Goal: Task Accomplishment & Management: Manage account settings

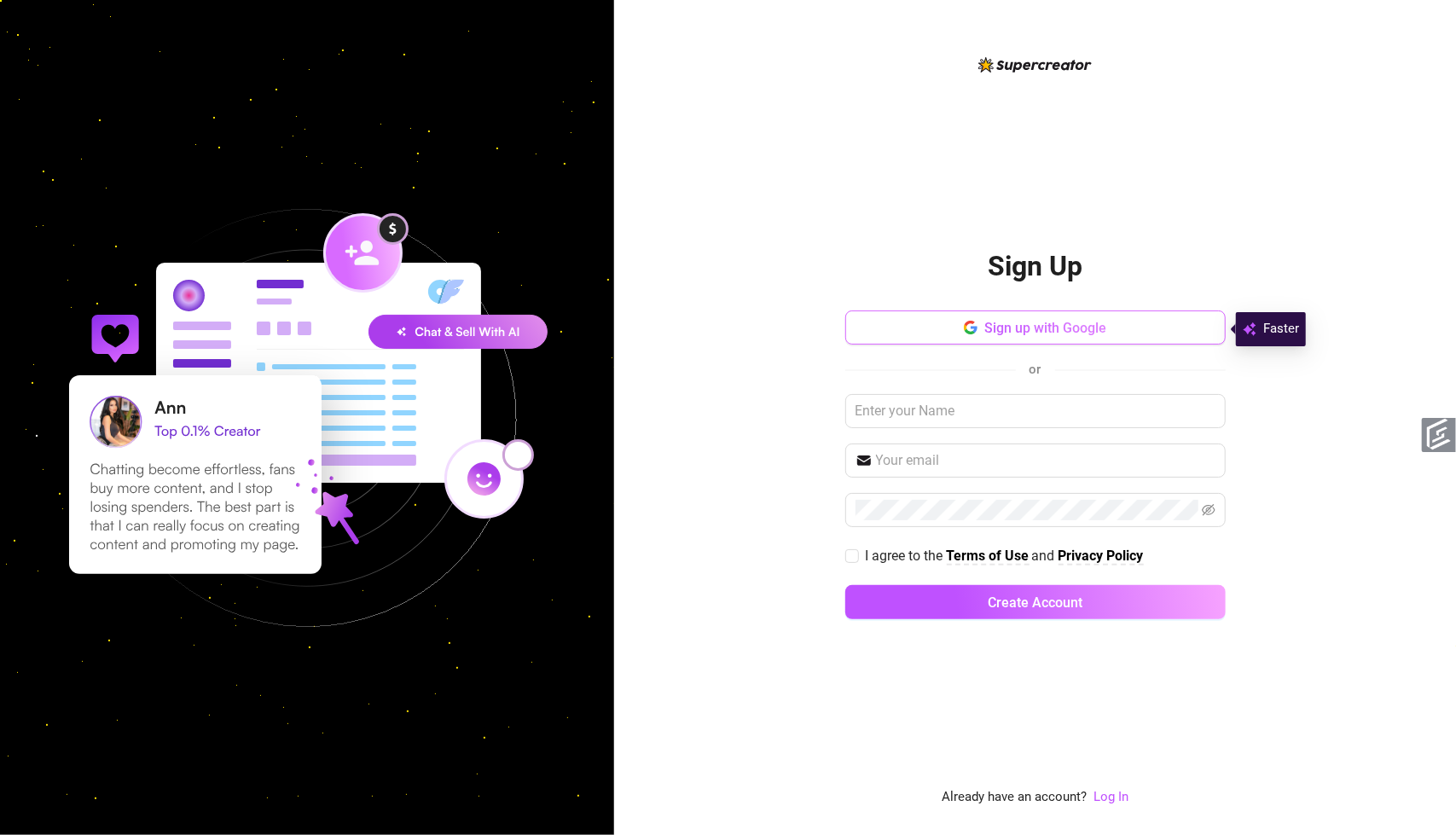
click at [989, 344] on button "Sign up with Google" at bounding box center [1036, 328] width 380 height 34
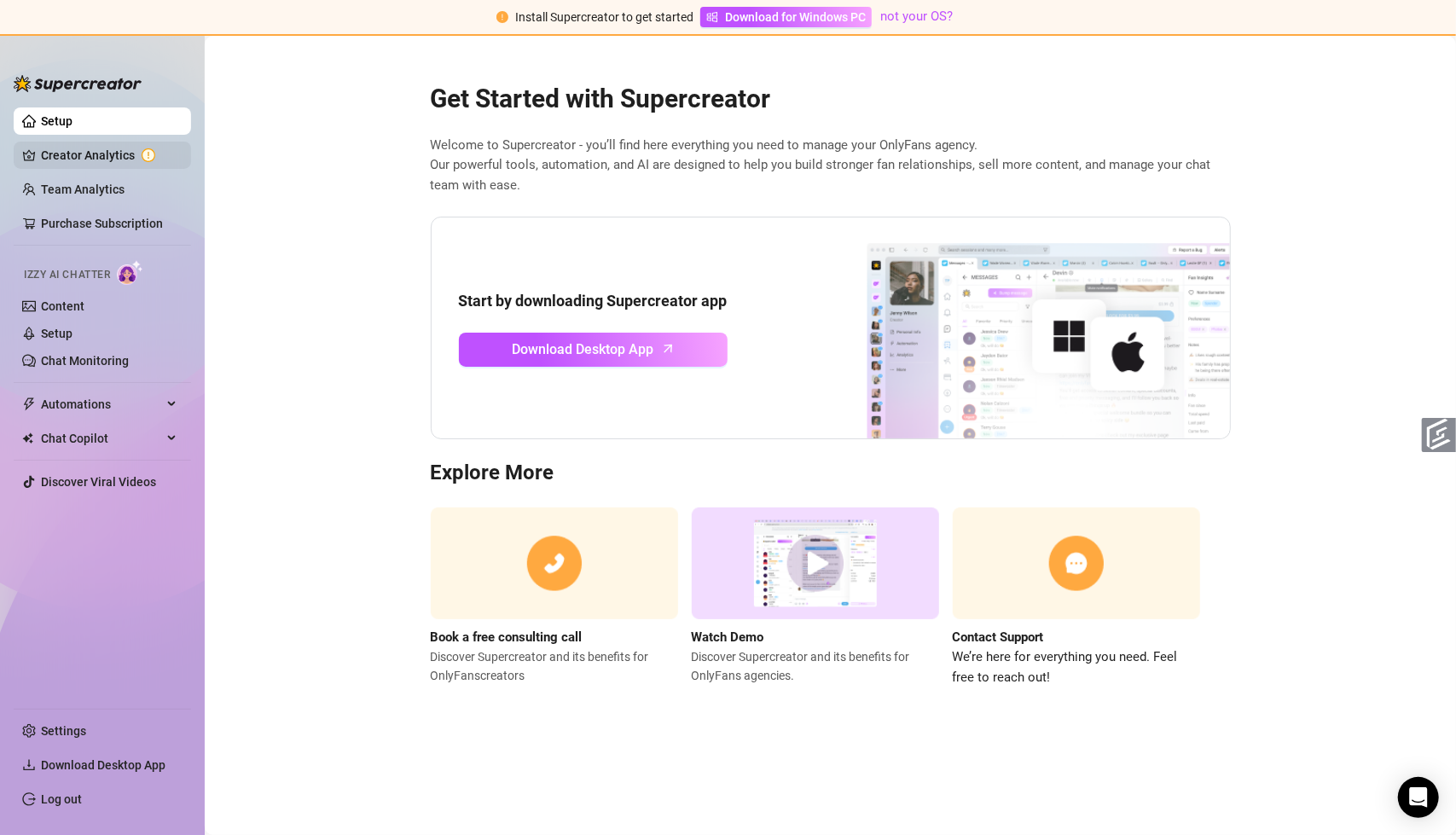
click at [132, 162] on link "Creator Analytics" at bounding box center [108, 154] width 137 height 27
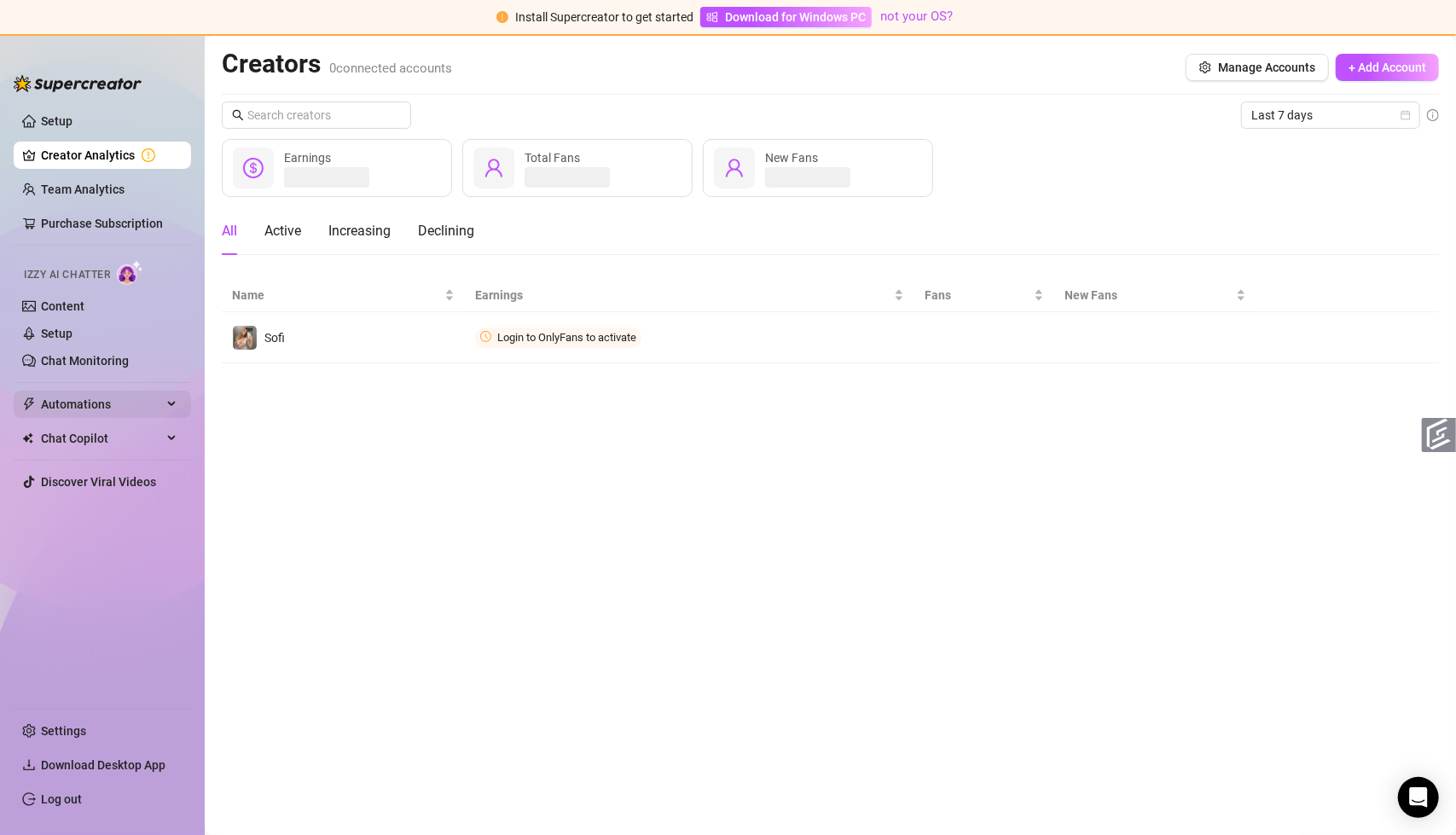
click at [123, 409] on span "Automations" at bounding box center [101, 404] width 121 height 27
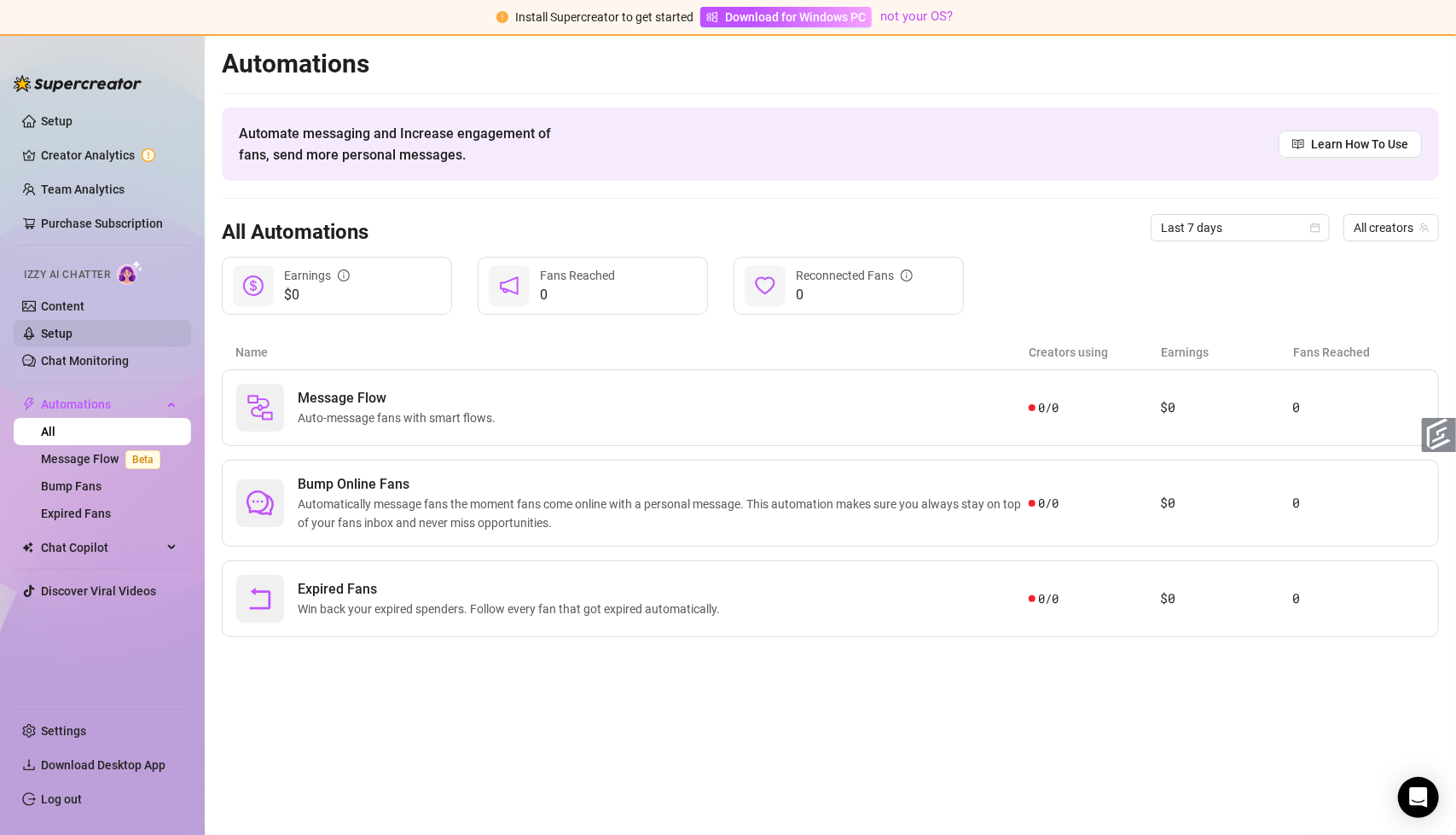
click at [73, 330] on link "Setup" at bounding box center [57, 333] width 32 height 13
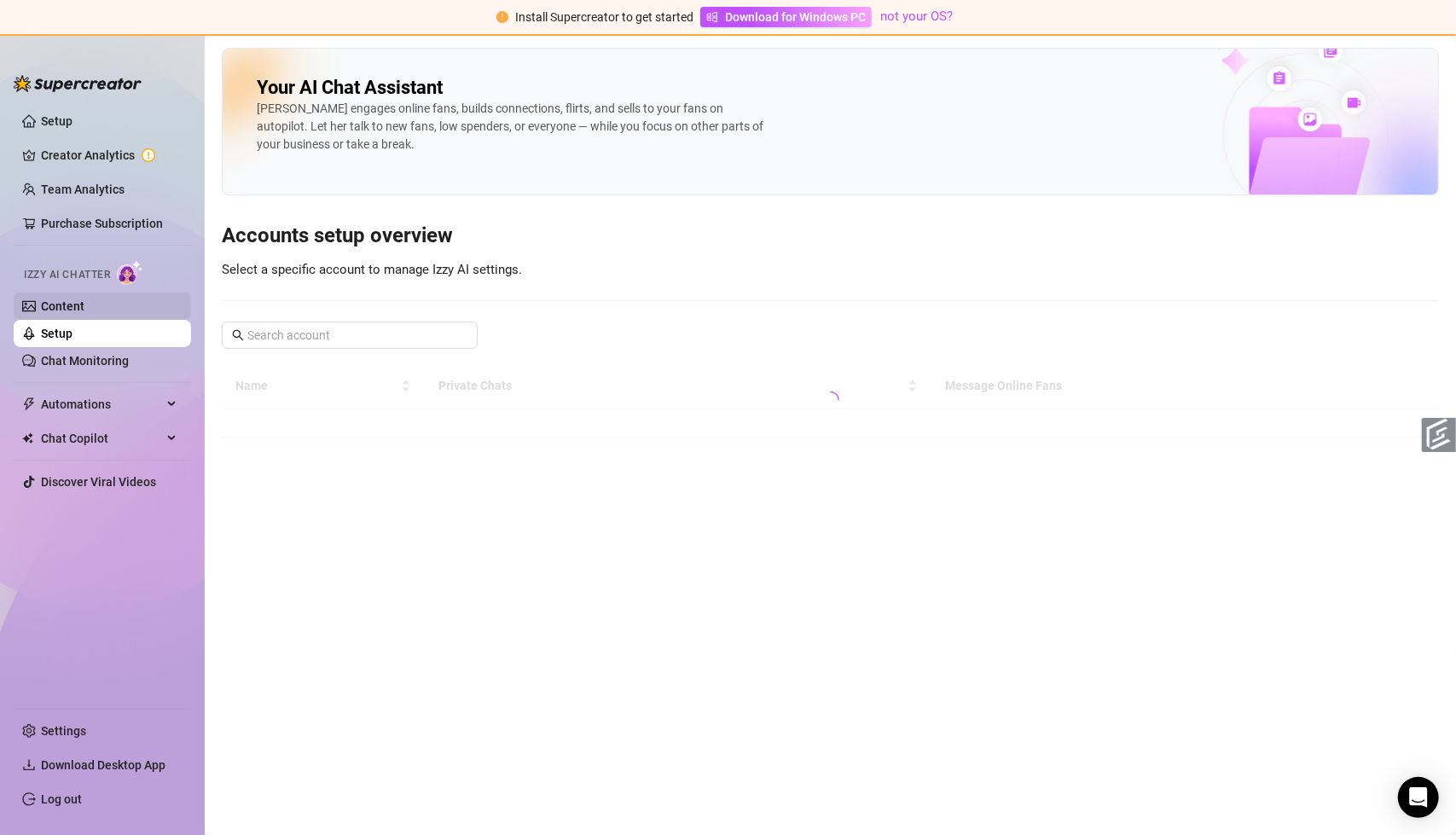
click at [85, 310] on link "Content" at bounding box center [62, 306] width 43 height 13
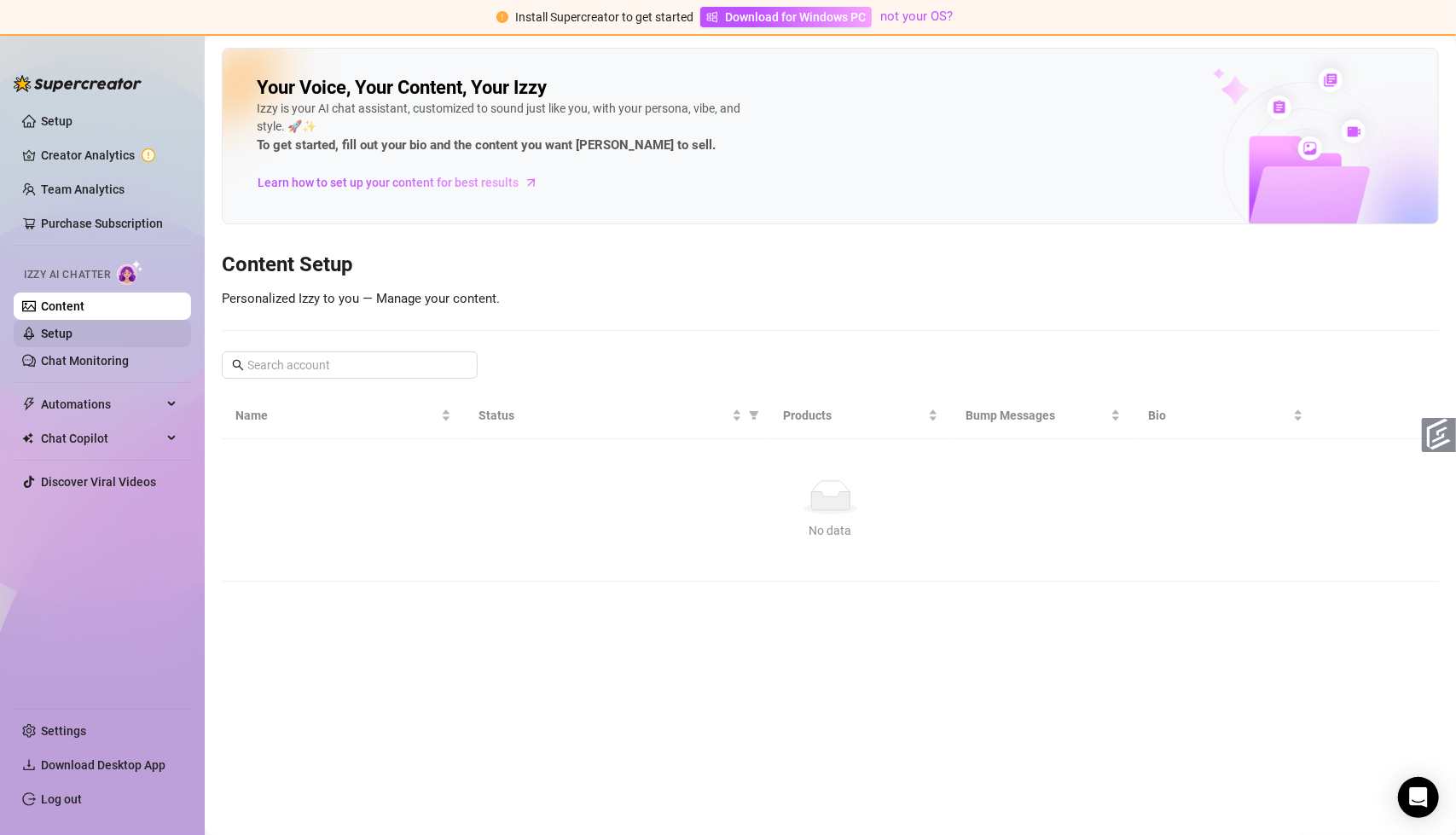
click at [73, 340] on link "Setup" at bounding box center [57, 333] width 32 height 13
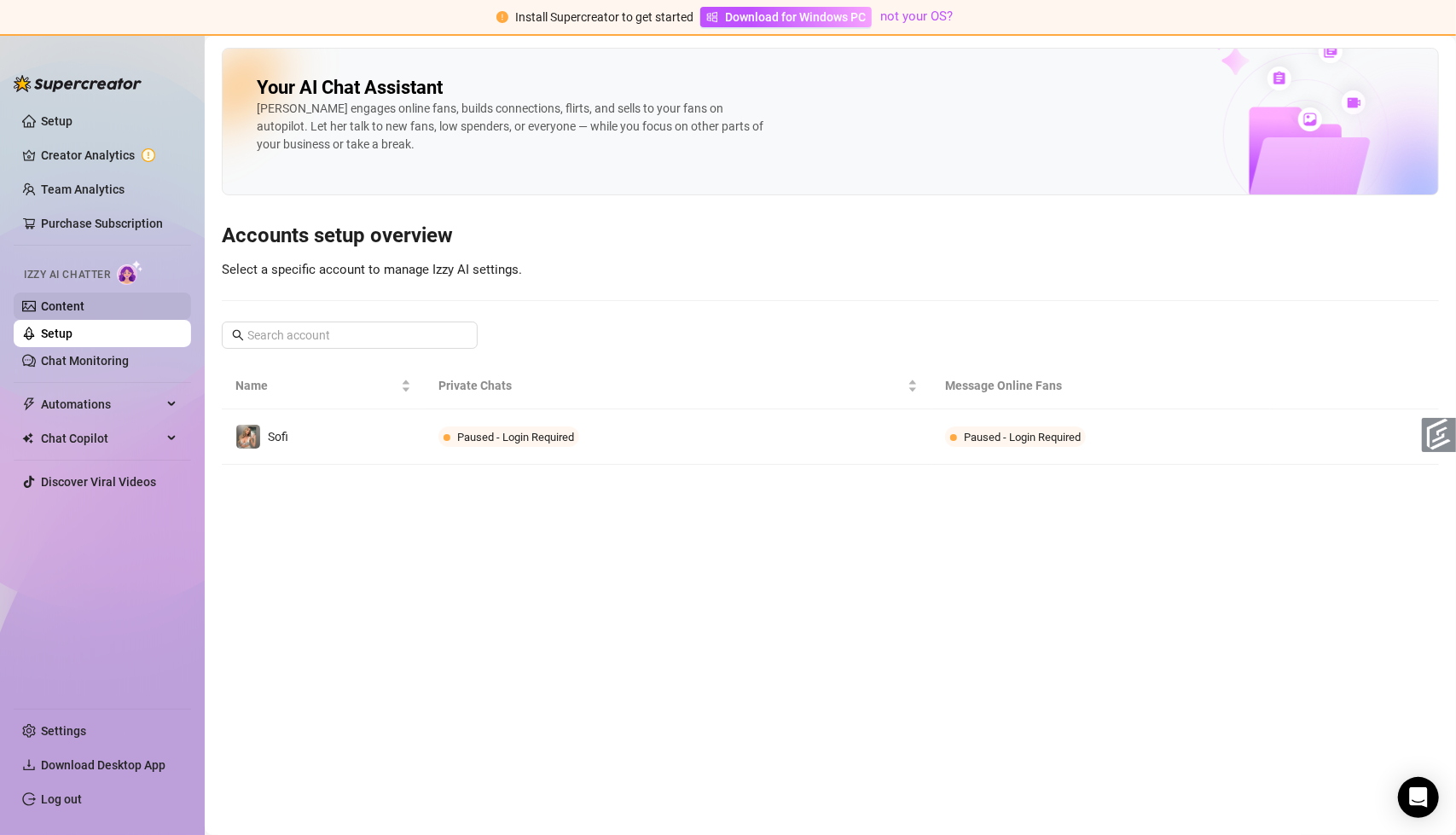
click at [85, 309] on link "Content" at bounding box center [62, 306] width 43 height 13
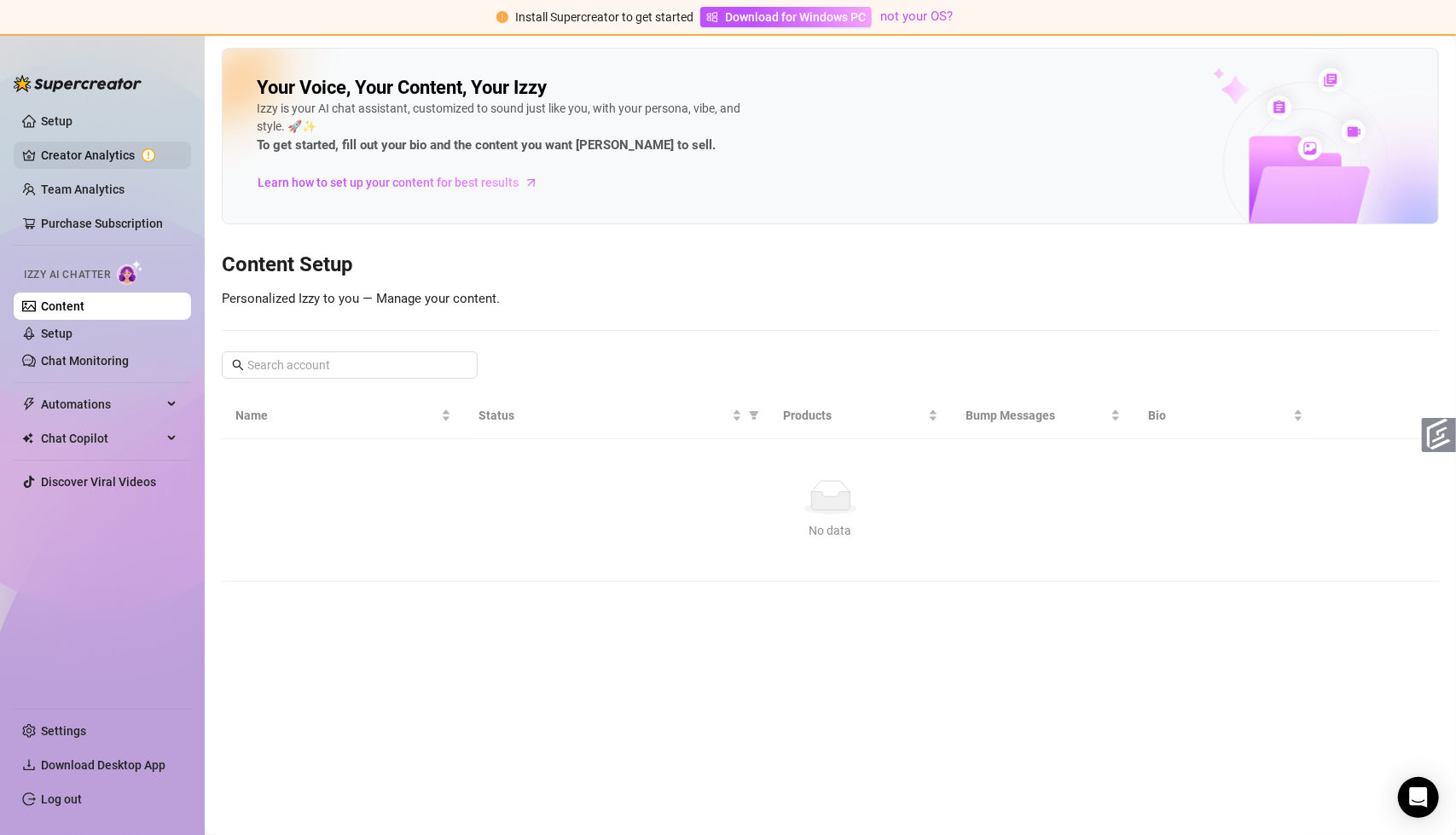
click at [117, 158] on link "Creator Analytics" at bounding box center [108, 154] width 137 height 27
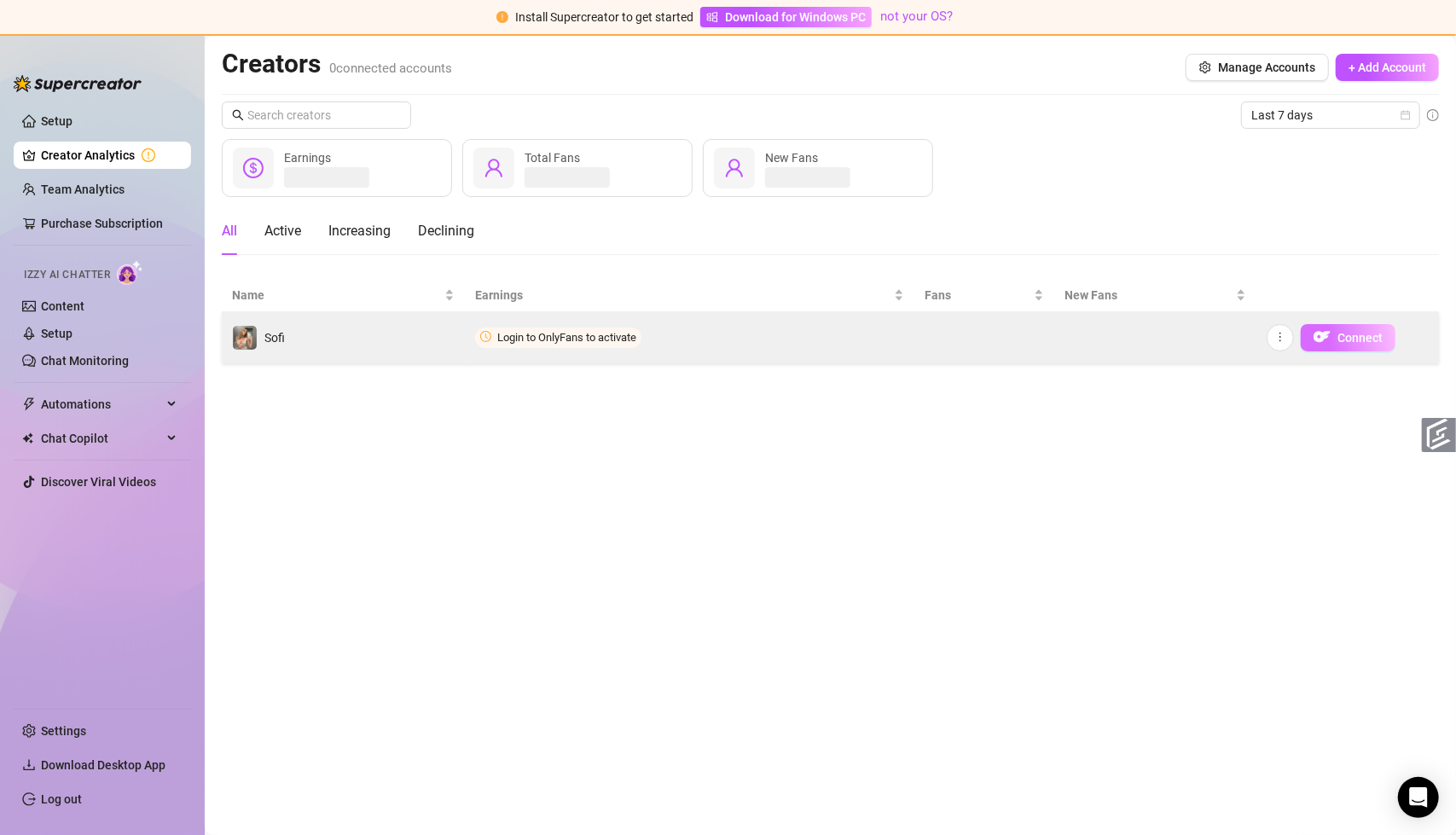
click at [1355, 333] on span "Connect" at bounding box center [1360, 337] width 45 height 13
click at [1329, 337] on img "button" at bounding box center [1322, 337] width 17 height 17
click at [574, 333] on span "Login to OnlyFans to activate" at bounding box center [567, 337] width 139 height 13
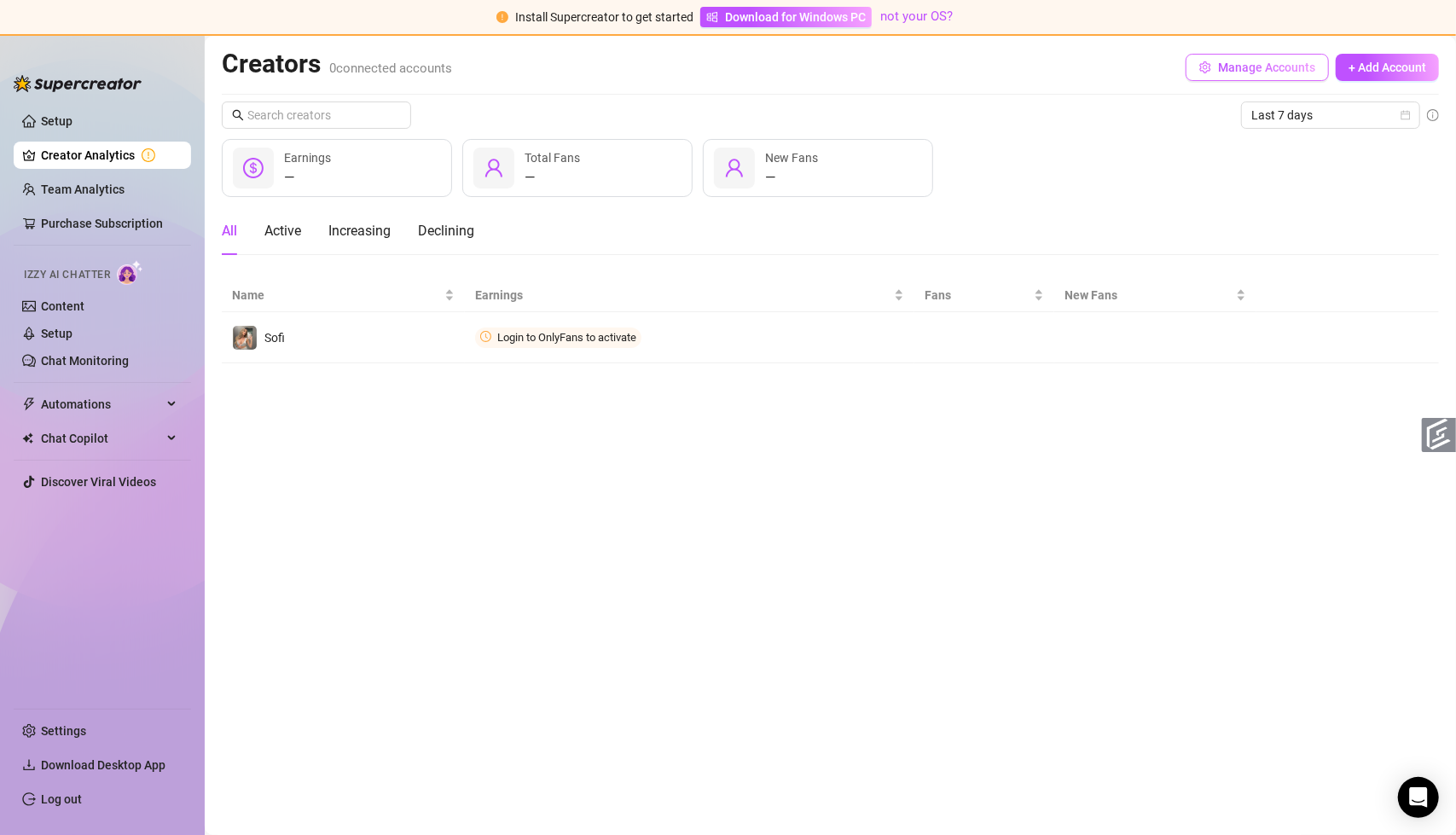
click at [1241, 63] on span "Manage Accounts" at bounding box center [1267, 67] width 97 height 13
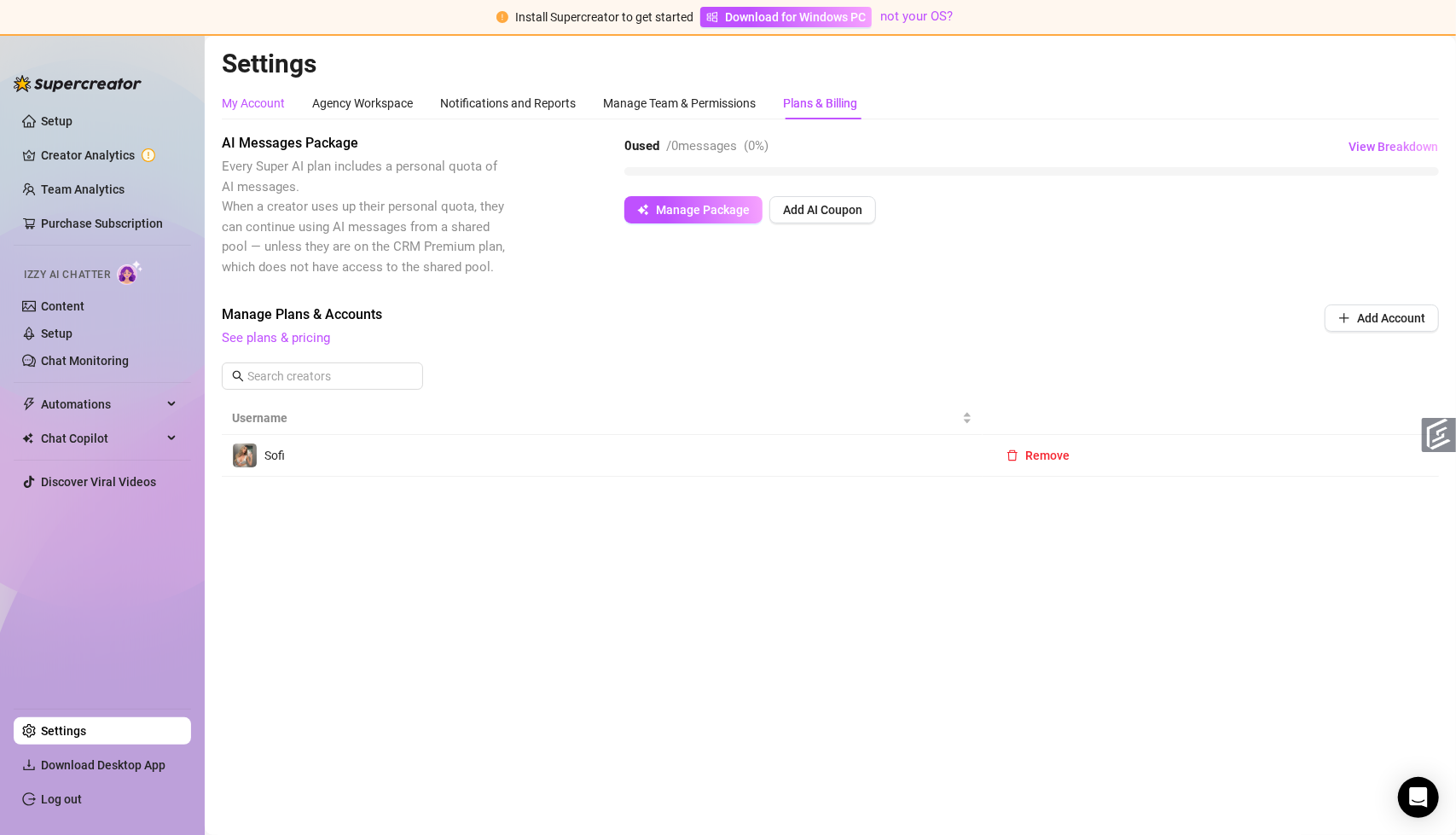
click at [254, 107] on div "My Account" at bounding box center [253, 104] width 63 height 19
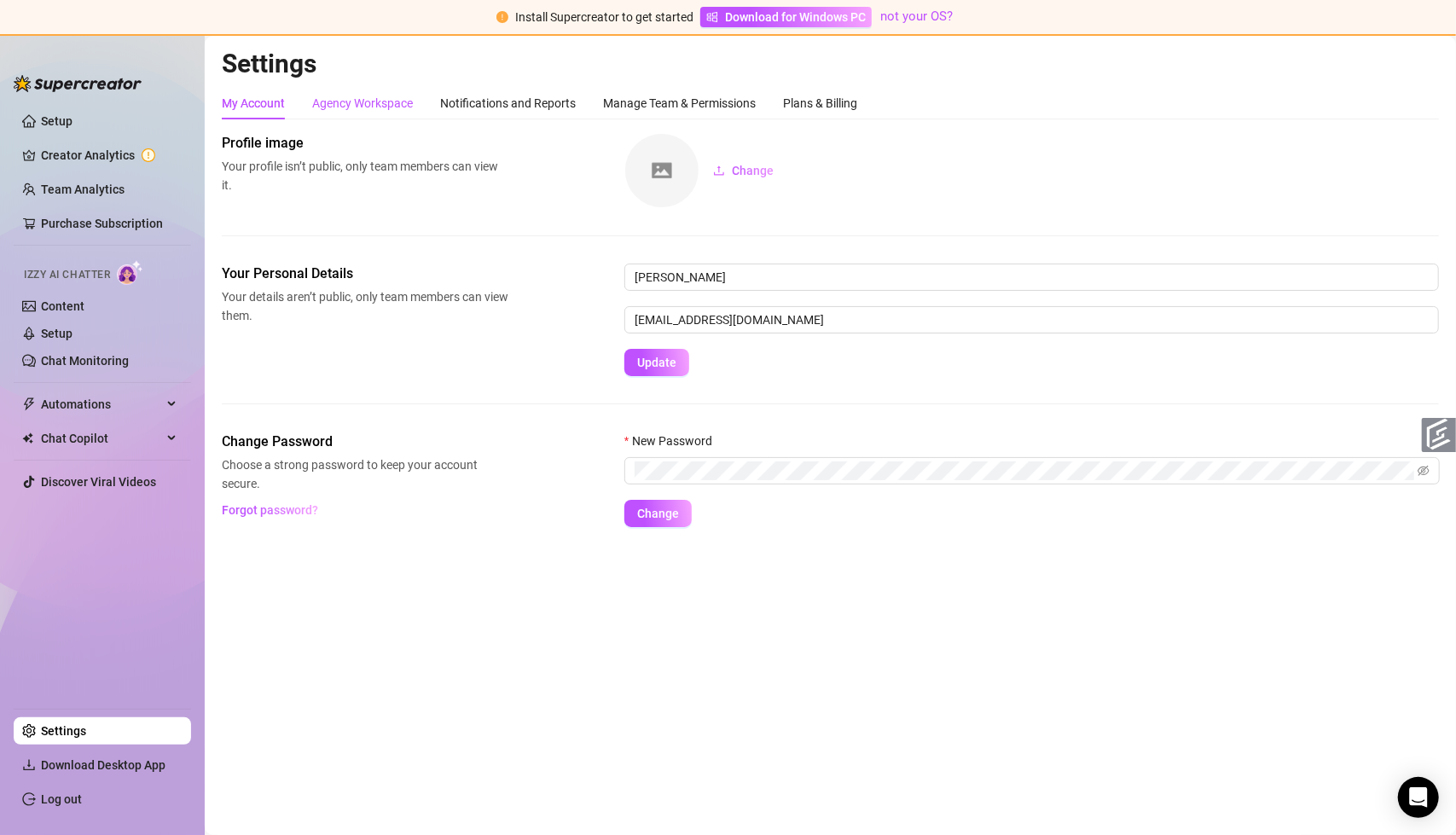
click at [368, 106] on div "Agency Workspace" at bounding box center [363, 104] width 101 height 19
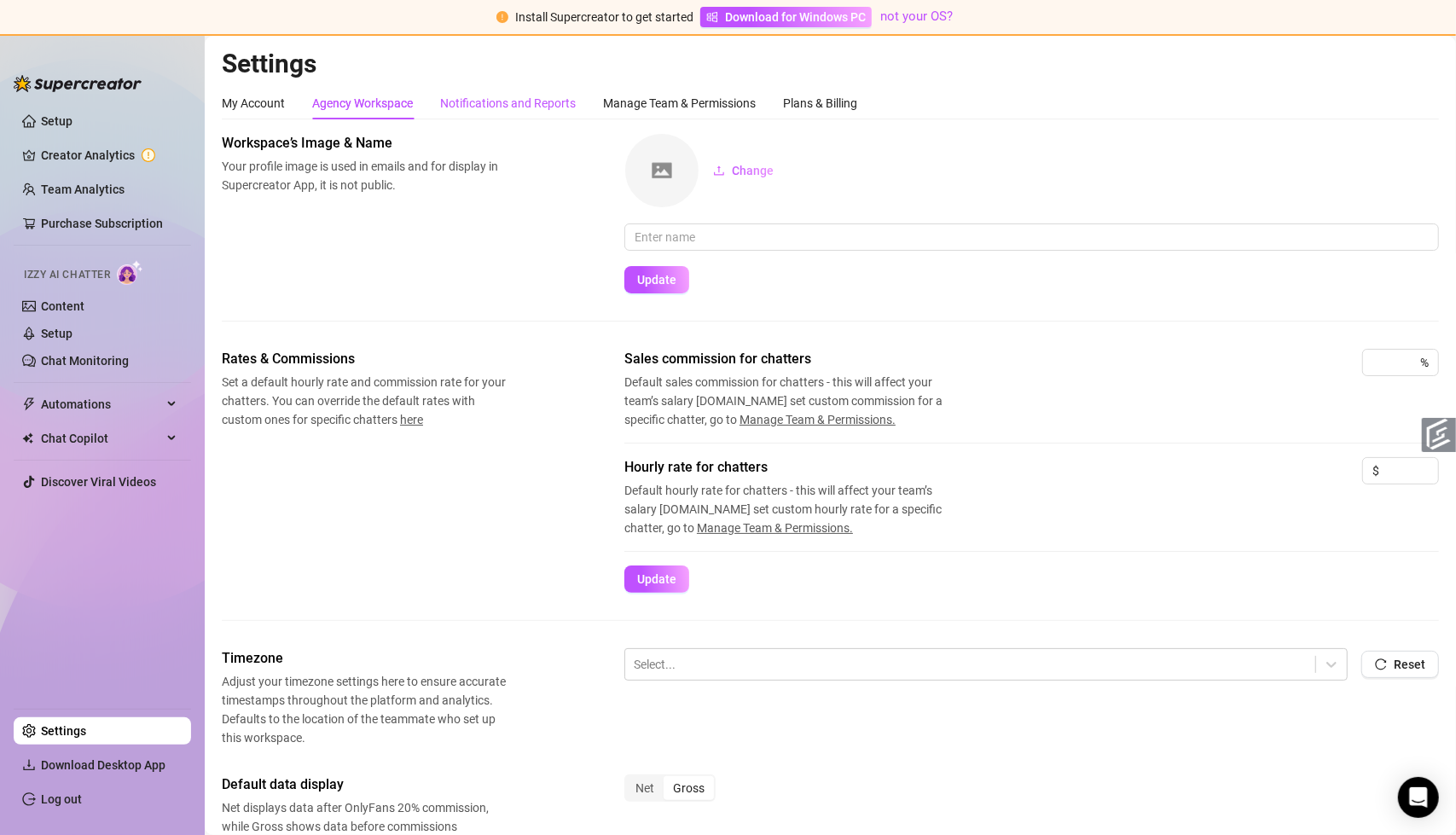
click at [541, 107] on div "Notifications and Reports" at bounding box center [508, 104] width 136 height 19
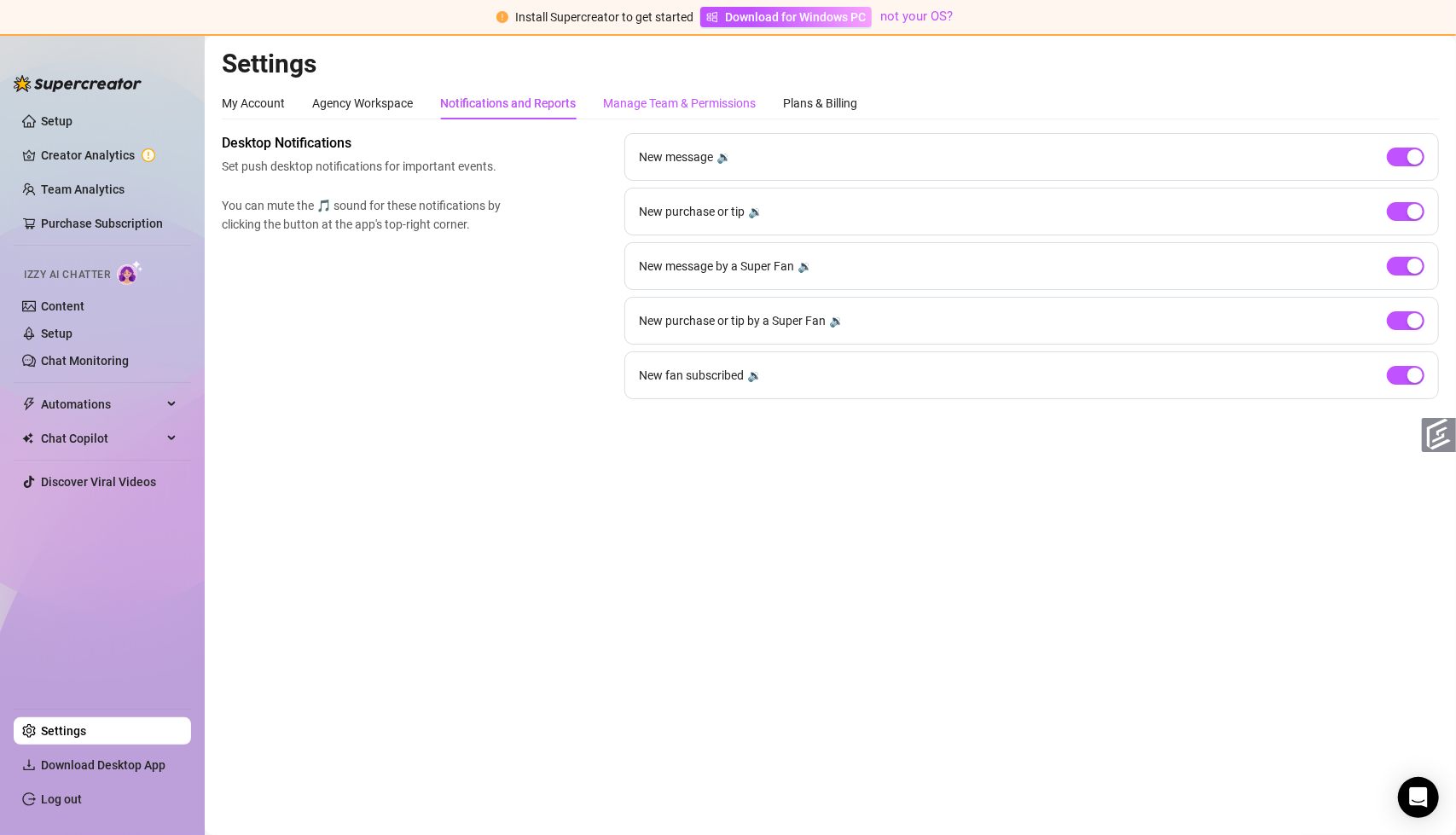
click at [704, 108] on div "Manage Team & Permissions" at bounding box center [679, 104] width 153 height 19
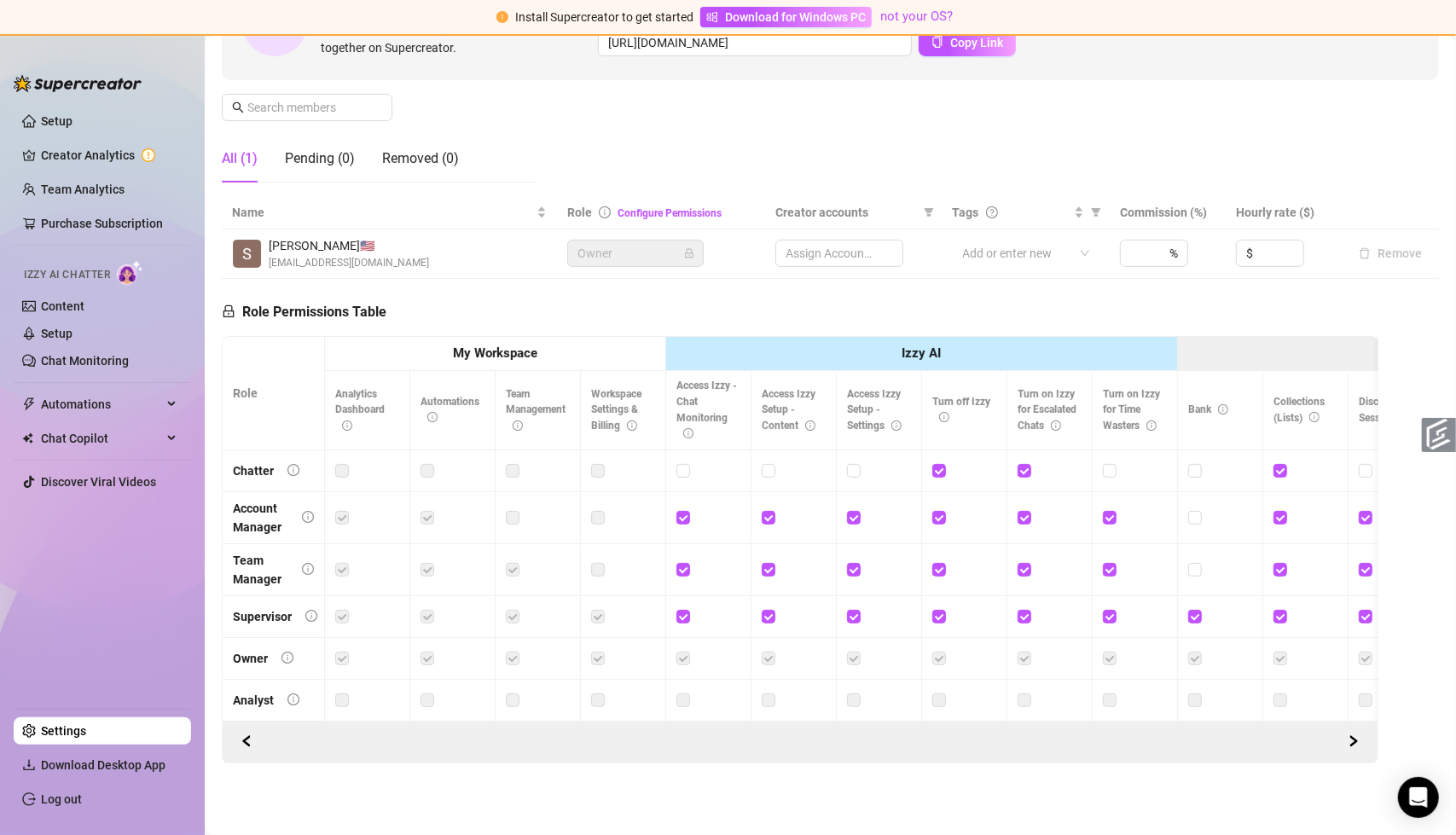
scroll to position [231, 0]
